Goal: Task Accomplishment & Management: Manage account settings

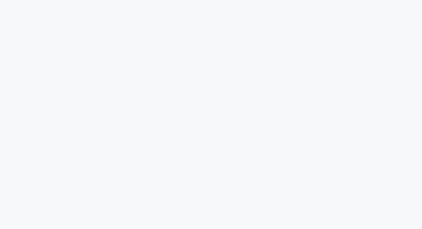
click at [42, 21] on html at bounding box center [211, 10] width 422 height 21
click at [26, 21] on html at bounding box center [211, 10] width 422 height 21
click at [140, 0] on html at bounding box center [211, 0] width 422 height 0
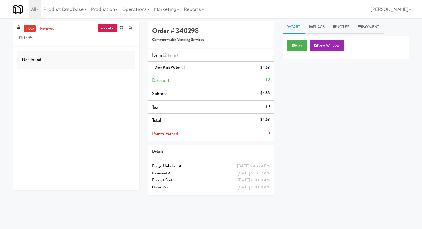
click at [63, 37] on input "910765" at bounding box center [76, 38] width 118 height 11
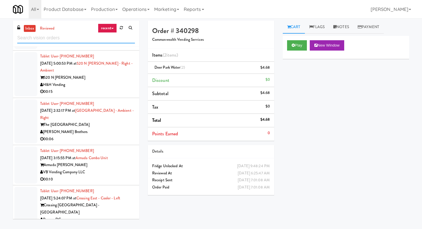
scroll to position [836, 0]
click at [92, 88] on div "00:15" at bounding box center [87, 91] width 95 height 7
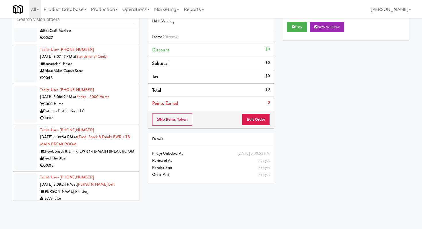
scroll to position [1697, 0]
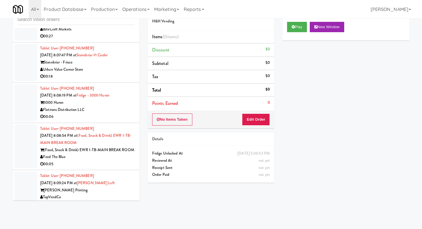
click at [117, 73] on div "00:18" at bounding box center [87, 76] width 95 height 7
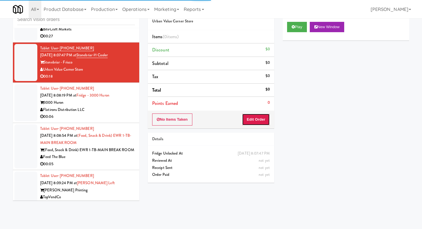
click at [252, 116] on button "Edit Order" at bounding box center [256, 119] width 28 height 12
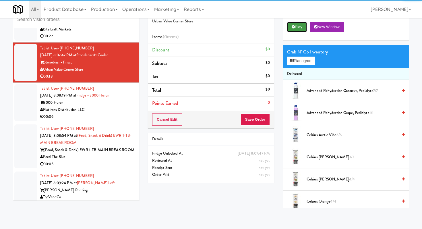
click at [292, 26] on icon at bounding box center [293, 27] width 3 height 4
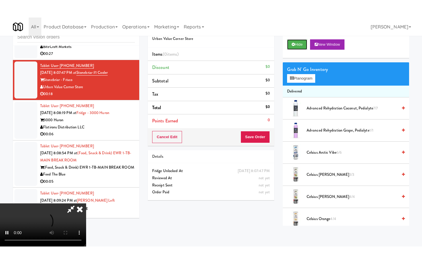
scroll to position [57, 0]
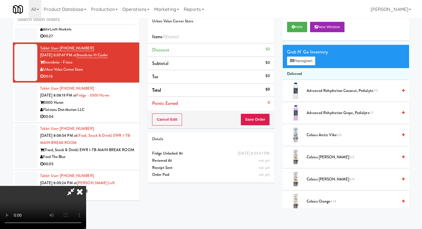
click at [86, 186] on video at bounding box center [43, 207] width 86 height 43
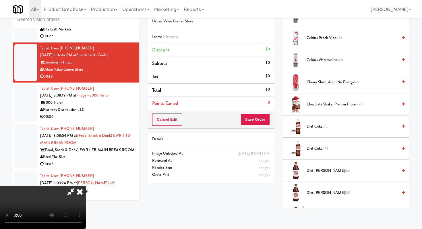
scroll to position [220, 0]
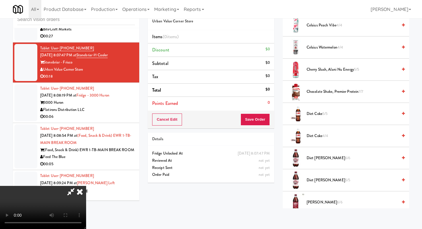
click at [323, 115] on span "Diet Coke 5/5" at bounding box center [352, 113] width 91 height 7
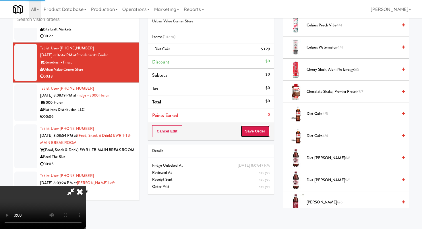
click at [261, 130] on button "Save Order" at bounding box center [255, 131] width 29 height 12
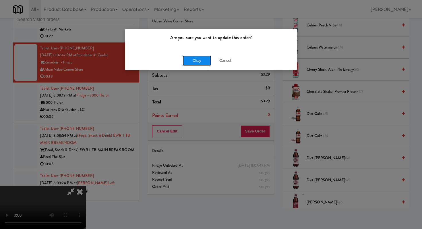
click at [197, 60] on button "Okay" at bounding box center [197, 60] width 29 height 10
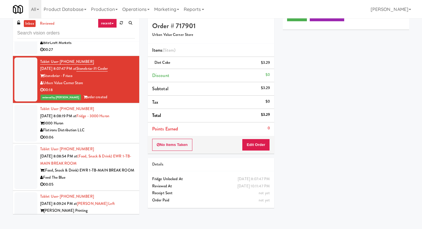
scroll to position [0, 0]
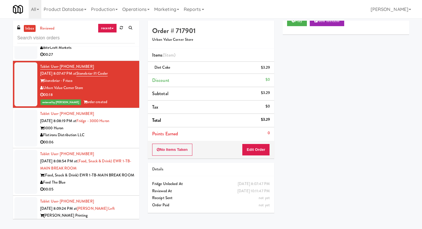
click at [109, 131] on div "Flatirons Distribution LLC" at bounding box center [87, 134] width 95 height 7
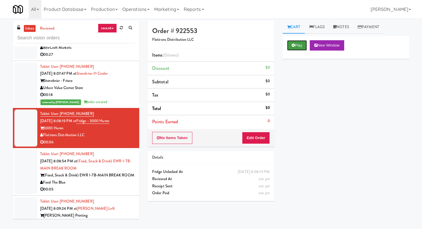
click at [300, 46] on button "Play" at bounding box center [297, 45] width 20 height 10
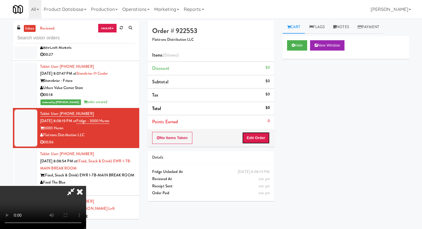
click at [253, 142] on button "Edit Order" at bounding box center [256, 138] width 28 height 12
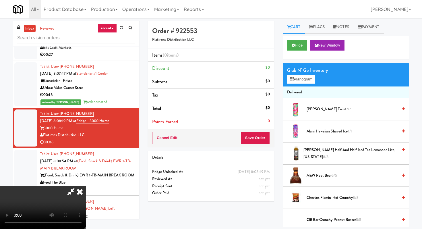
click at [80, 192] on icon at bounding box center [79, 191] width 13 height 11
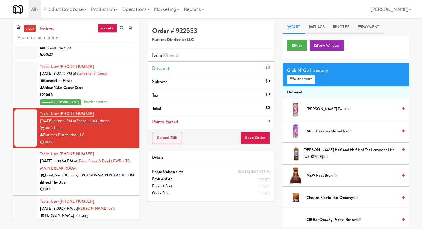
click at [302, 39] on div "Play New Window" at bounding box center [346, 47] width 126 height 23
click at [302, 45] on button "Play" at bounding box center [297, 45] width 20 height 10
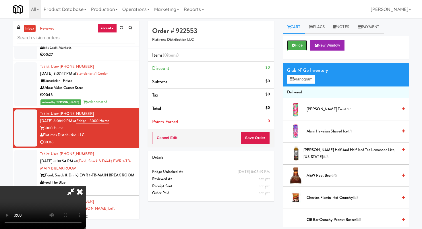
scroll to position [18, 0]
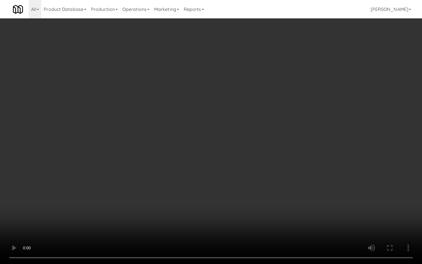
click at [127, 198] on video at bounding box center [211, 132] width 422 height 264
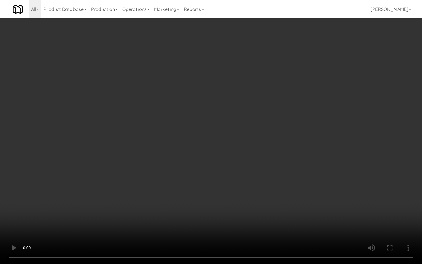
click at [127, 198] on video at bounding box center [211, 132] width 422 height 264
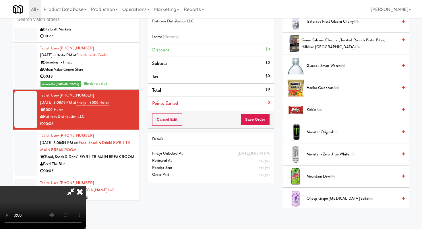
click at [328, 39] on span "Genoa Salame, Cheddar, Toasted Rounds Bistro Bites, Hillshire Snacking 4/4" at bounding box center [349, 44] width 96 height 14
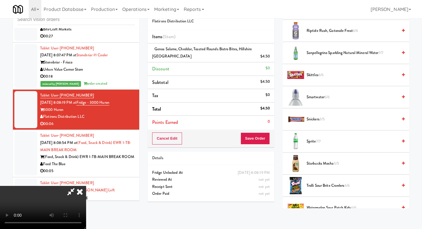
scroll to position [670, 0]
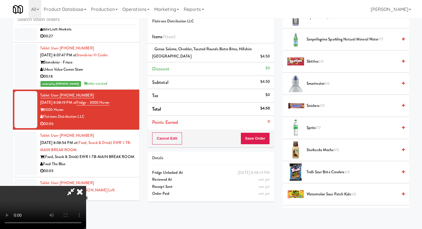
click at [314, 108] on span "Snickers 3/5" at bounding box center [352, 105] width 91 height 7
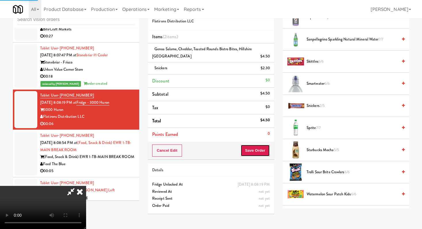
click at [259, 154] on button "Save Order" at bounding box center [255, 150] width 29 height 12
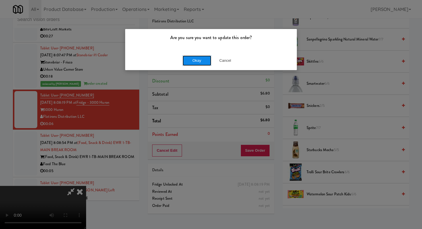
click at [202, 59] on button "Okay" at bounding box center [197, 60] width 29 height 10
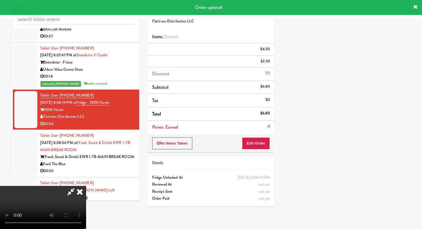
scroll to position [24, 0]
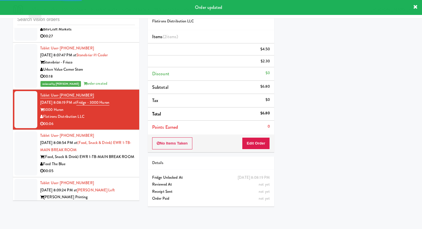
click at [95, 156] on li "Tablet User · (347) 243-6729 Aug 20, 2025 8:08:54 PM at (Food, Snack & Drink) E…" at bounding box center [76, 153] width 126 height 47
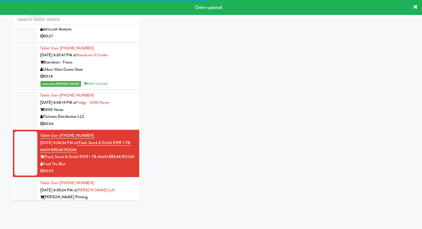
scroll to position [1711, 0]
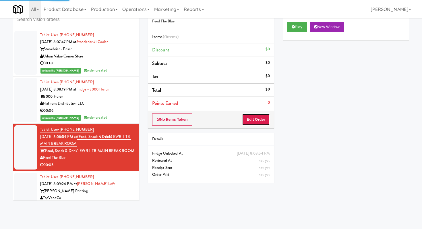
click at [262, 121] on button "Edit Order" at bounding box center [256, 119] width 28 height 12
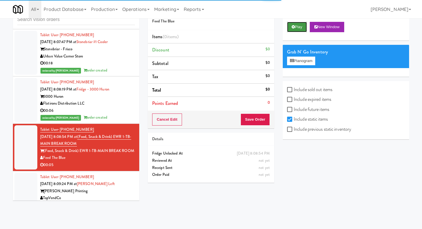
click at [293, 29] on button "Play" at bounding box center [297, 27] width 20 height 10
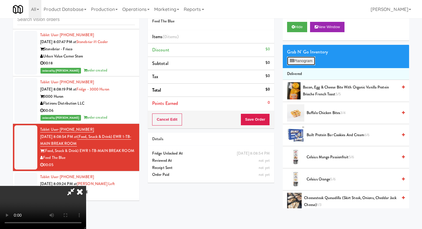
click at [299, 61] on button "Planogram" at bounding box center [301, 61] width 28 height 9
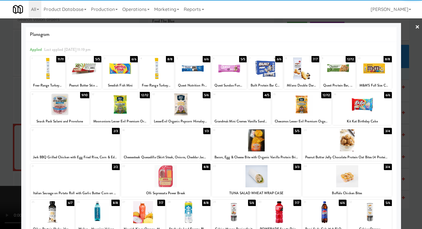
scroll to position [53, 0]
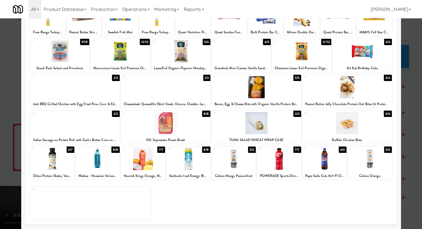
click at [57, 172] on div "25 6/7 Oikos Protein Shake, Vanilla, 30 Gram" at bounding box center [52, 162] width 44 height 33
click at [0, 148] on div at bounding box center [211, 114] width 422 height 229
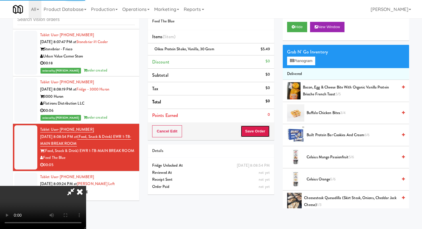
click at [266, 133] on button "Save Order" at bounding box center [255, 131] width 29 height 12
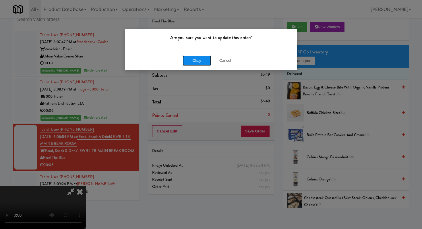
click at [197, 60] on button "Okay" at bounding box center [197, 60] width 29 height 10
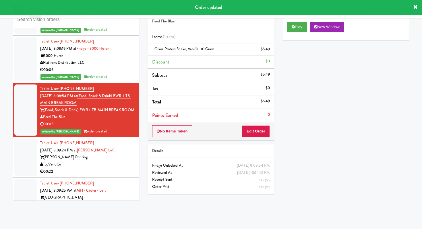
scroll to position [1754, 0]
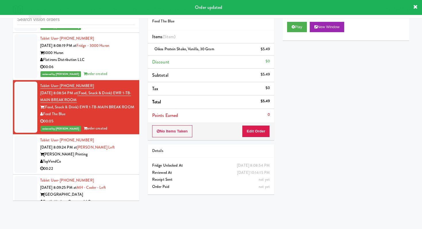
click at [124, 158] on div "TopVendCo" at bounding box center [87, 161] width 95 height 7
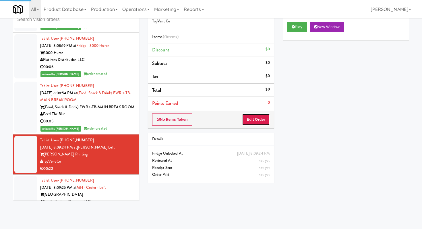
click at [251, 119] on button "Edit Order" at bounding box center [256, 119] width 28 height 12
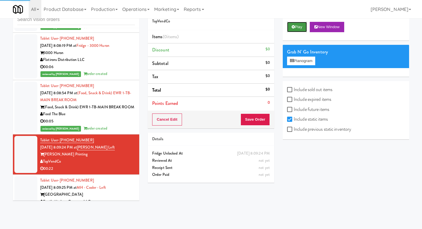
click at [294, 29] on button "Play" at bounding box center [297, 27] width 20 height 10
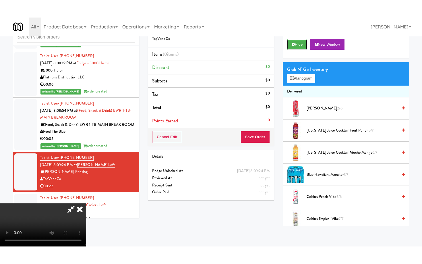
scroll to position [57, 0]
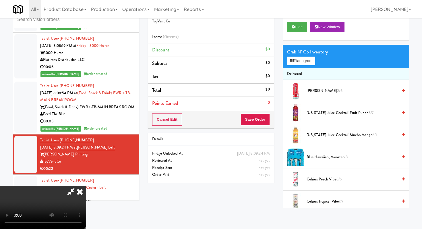
click at [86, 186] on video at bounding box center [43, 207] width 86 height 43
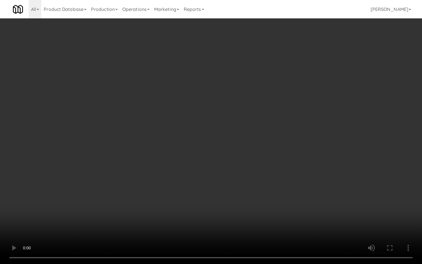
click at [283, 202] on video at bounding box center [211, 132] width 422 height 264
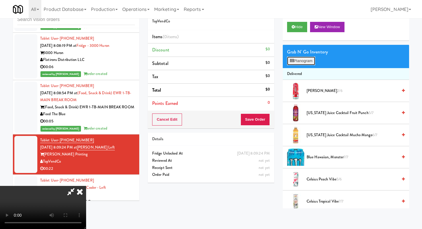
click at [303, 59] on button "Planogram" at bounding box center [301, 61] width 28 height 9
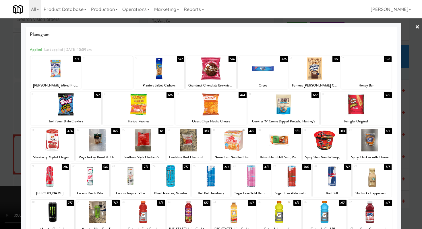
click at [275, 142] on div at bounding box center [279, 140] width 44 height 22
click at [200, 105] on div at bounding box center [210, 104] width 71 height 22
click at [0, 94] on div at bounding box center [211, 114] width 422 height 229
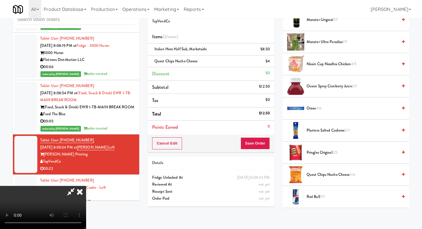
scroll to position [690, 0]
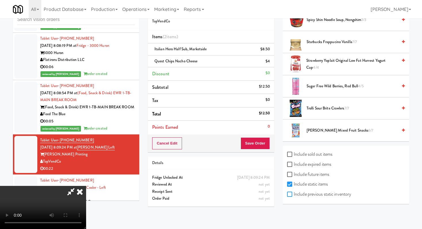
click at [292, 194] on input "Include previous static inventory" at bounding box center [290, 194] width 7 height 5
checkbox input "true"
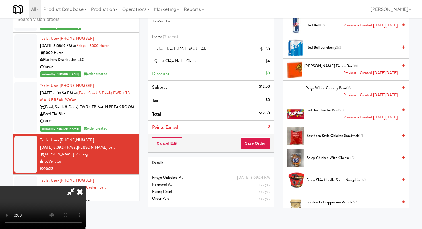
scroll to position [1224, 0]
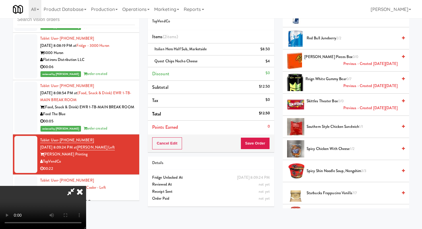
click at [267, 138] on button "Save Order" at bounding box center [255, 143] width 29 height 12
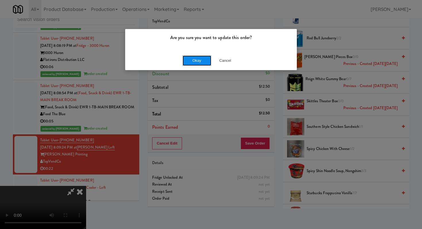
click at [191, 61] on button "Okay" at bounding box center [197, 60] width 29 height 10
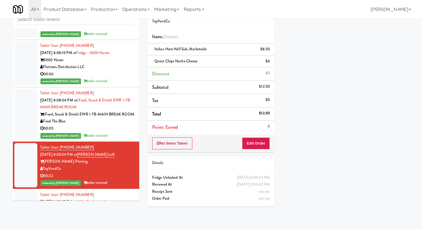
scroll to position [1719, 0]
